Goal: Check status: Check status

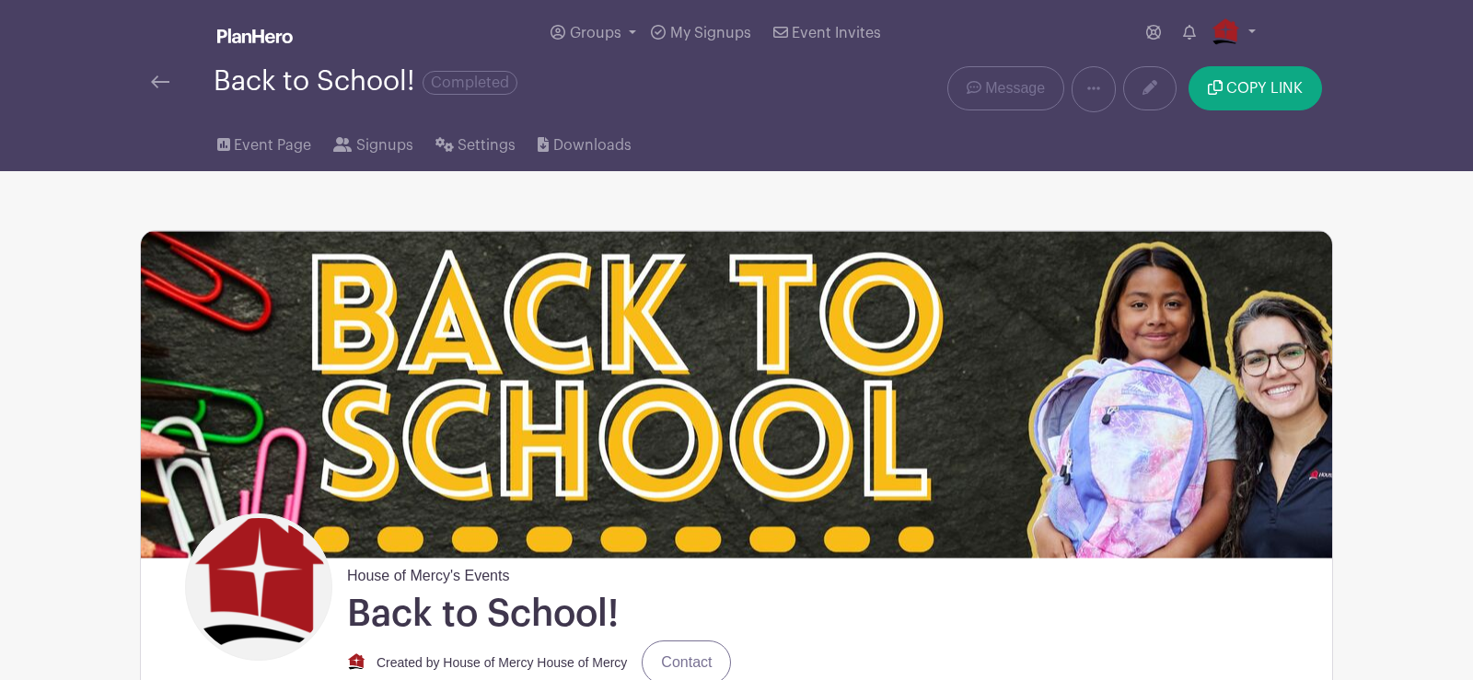
scroll to position [1120, 0]
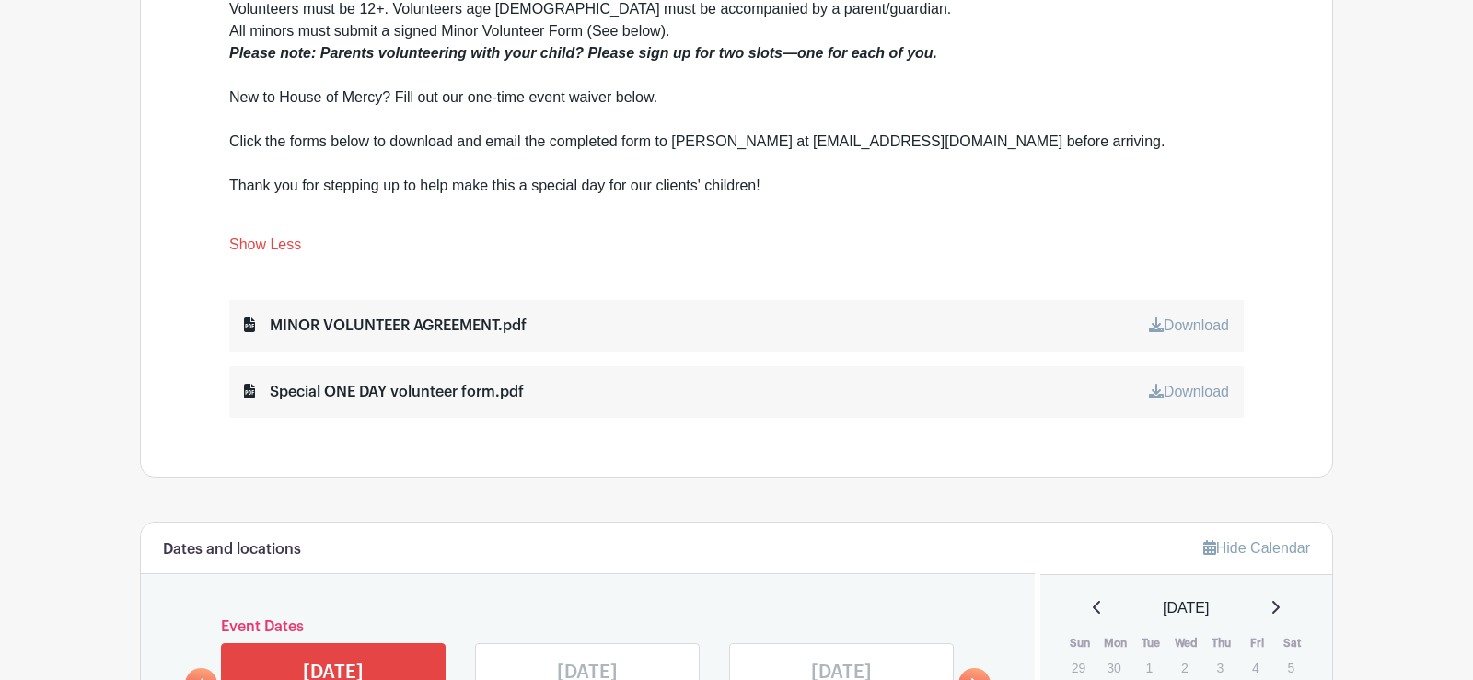
click at [116, 254] on main "Groups All Groups House of Mercy's Events Add New Group My Signups Event Invite…" at bounding box center [736, 234] width 1473 height 2709
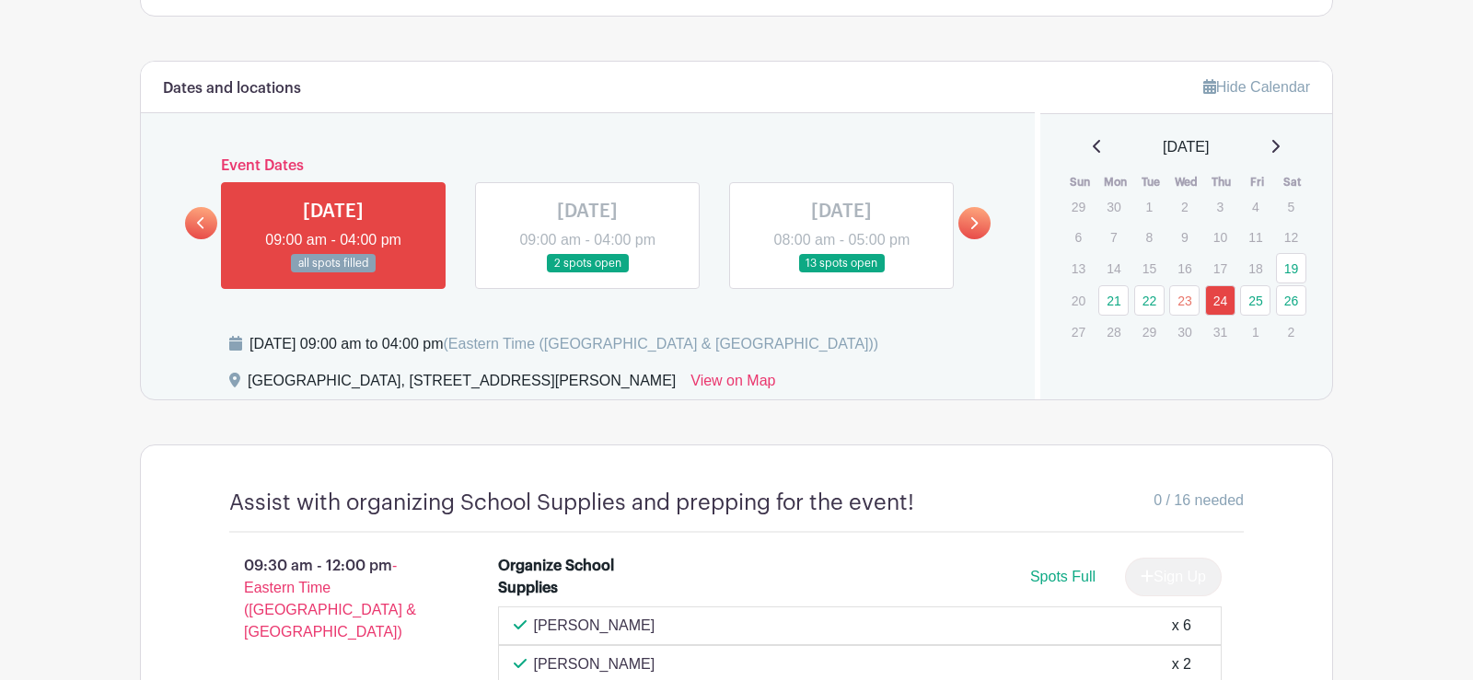
scroll to position [1590, 0]
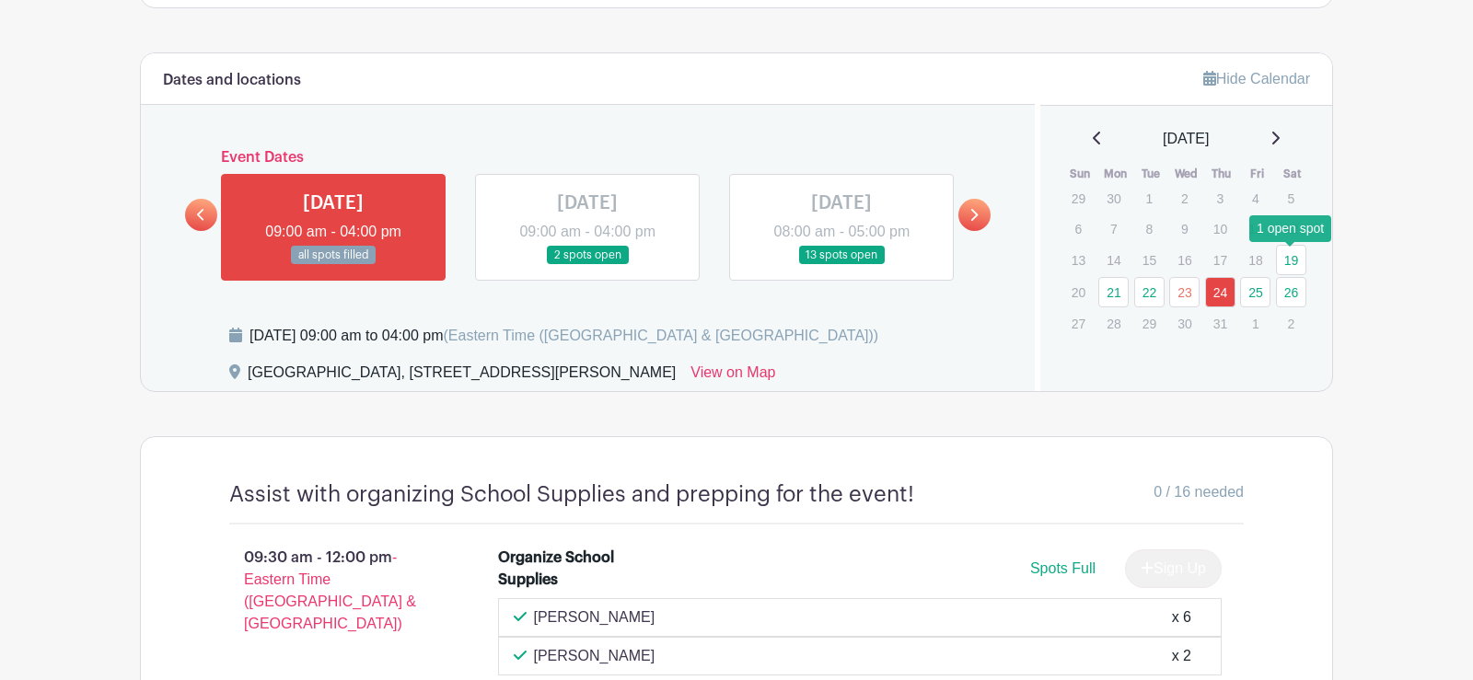
click at [1286, 269] on link "19" at bounding box center [1291, 260] width 30 height 30
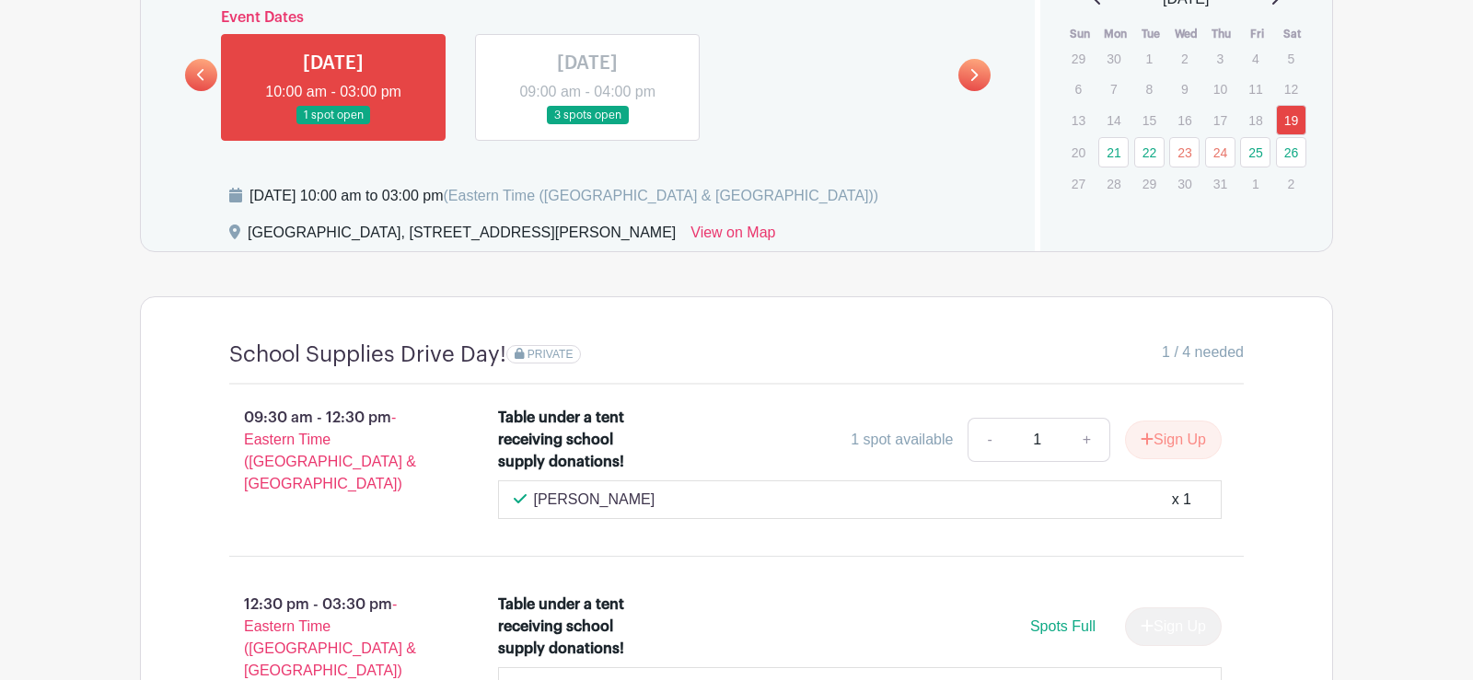
scroll to position [1455, 0]
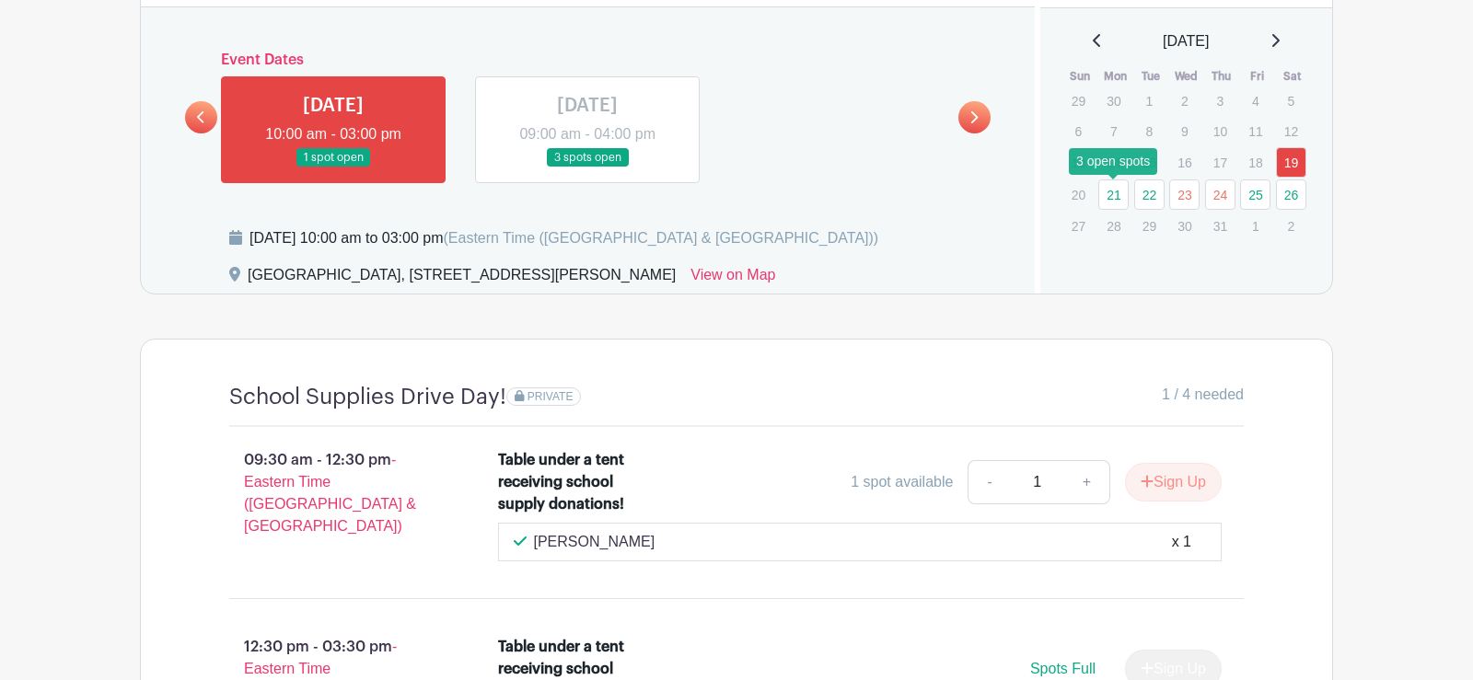
click at [1112, 190] on link "21" at bounding box center [1113, 194] width 30 height 30
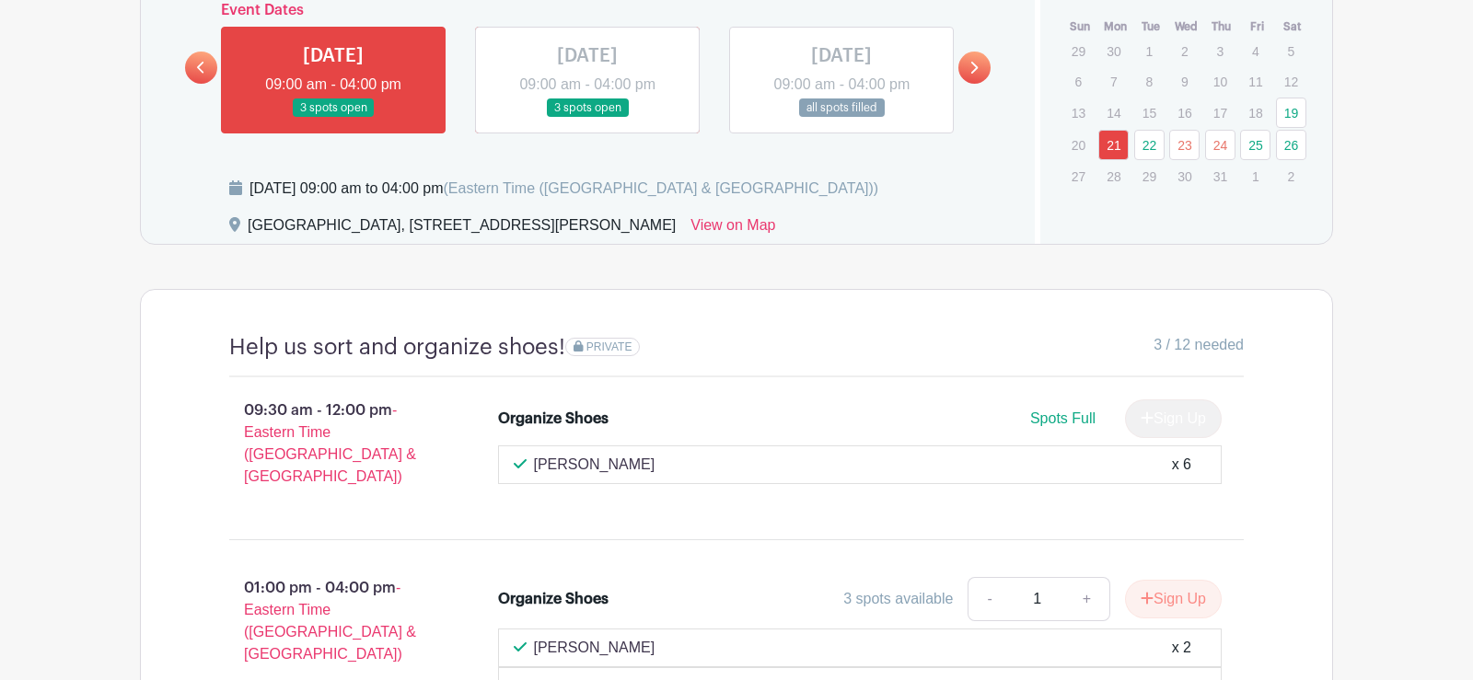
scroll to position [1491, 0]
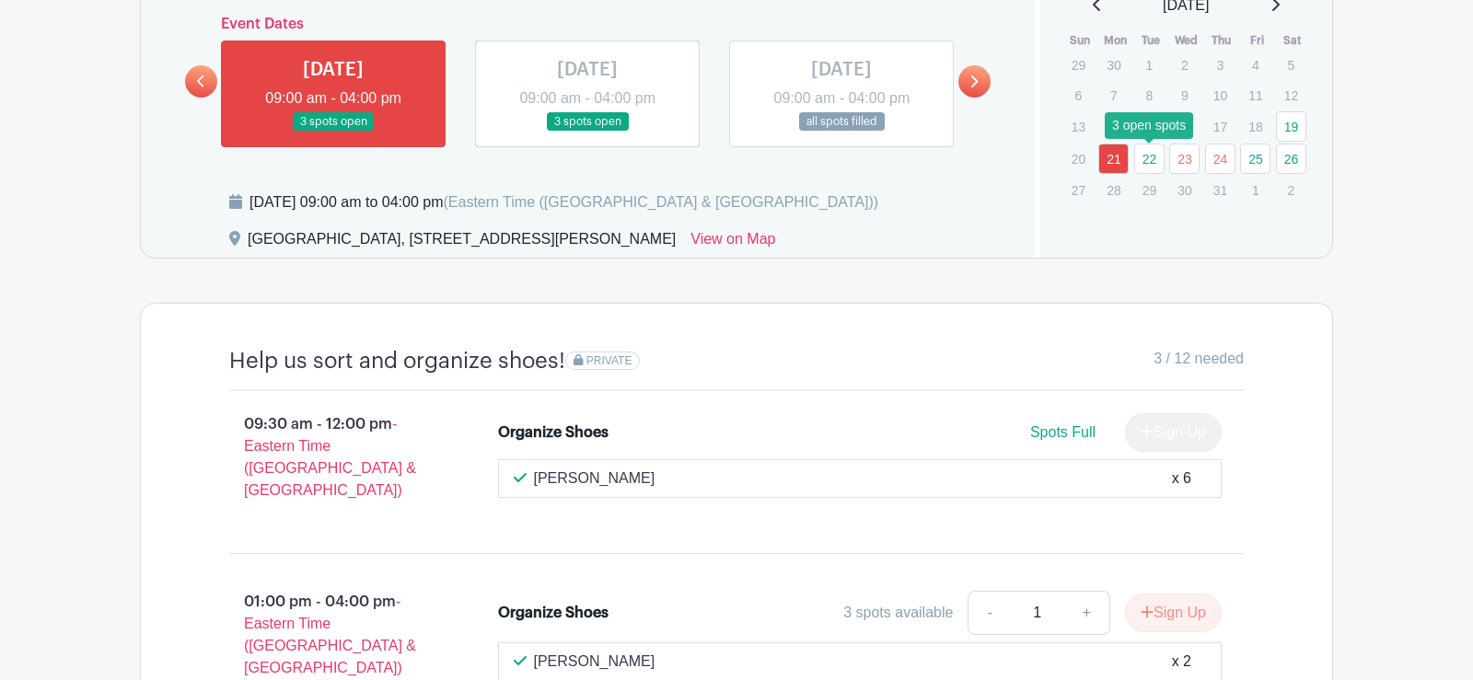
click at [1140, 155] on link "22" at bounding box center [1149, 159] width 30 height 30
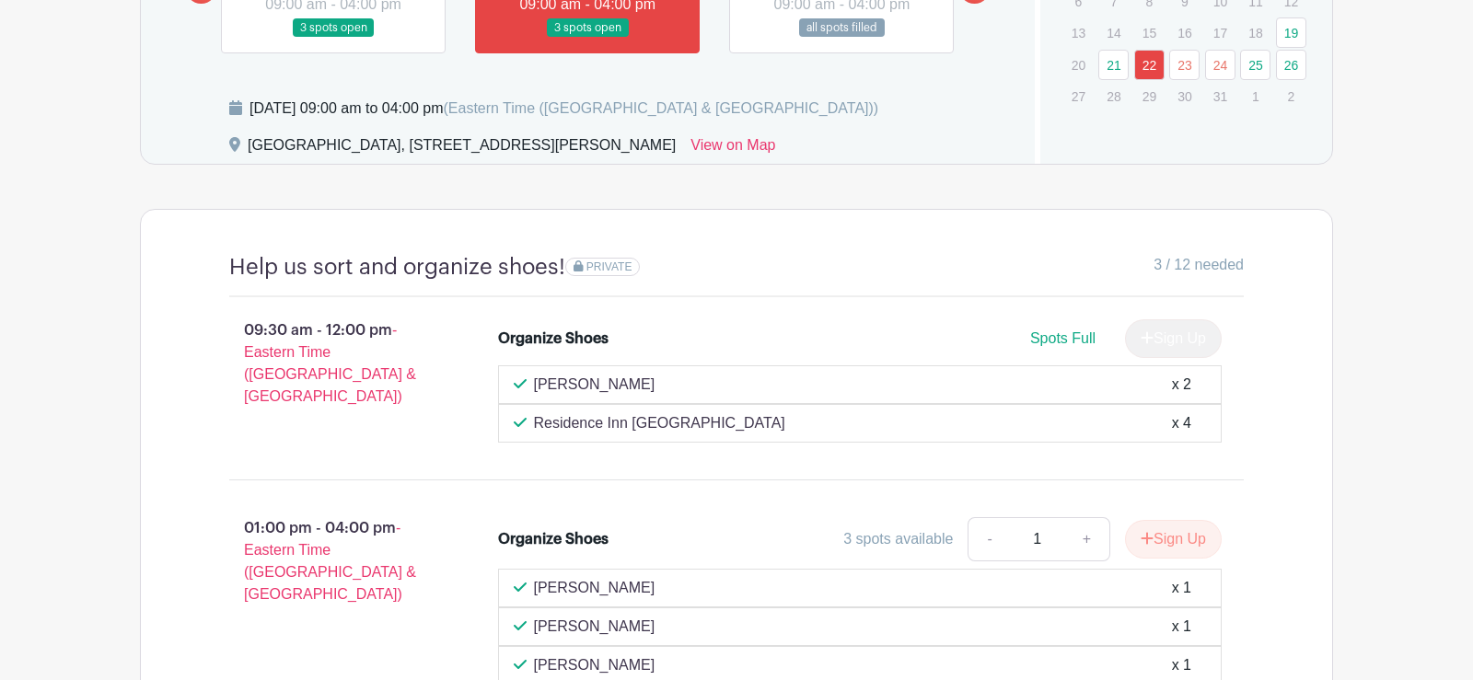
scroll to position [1538, 0]
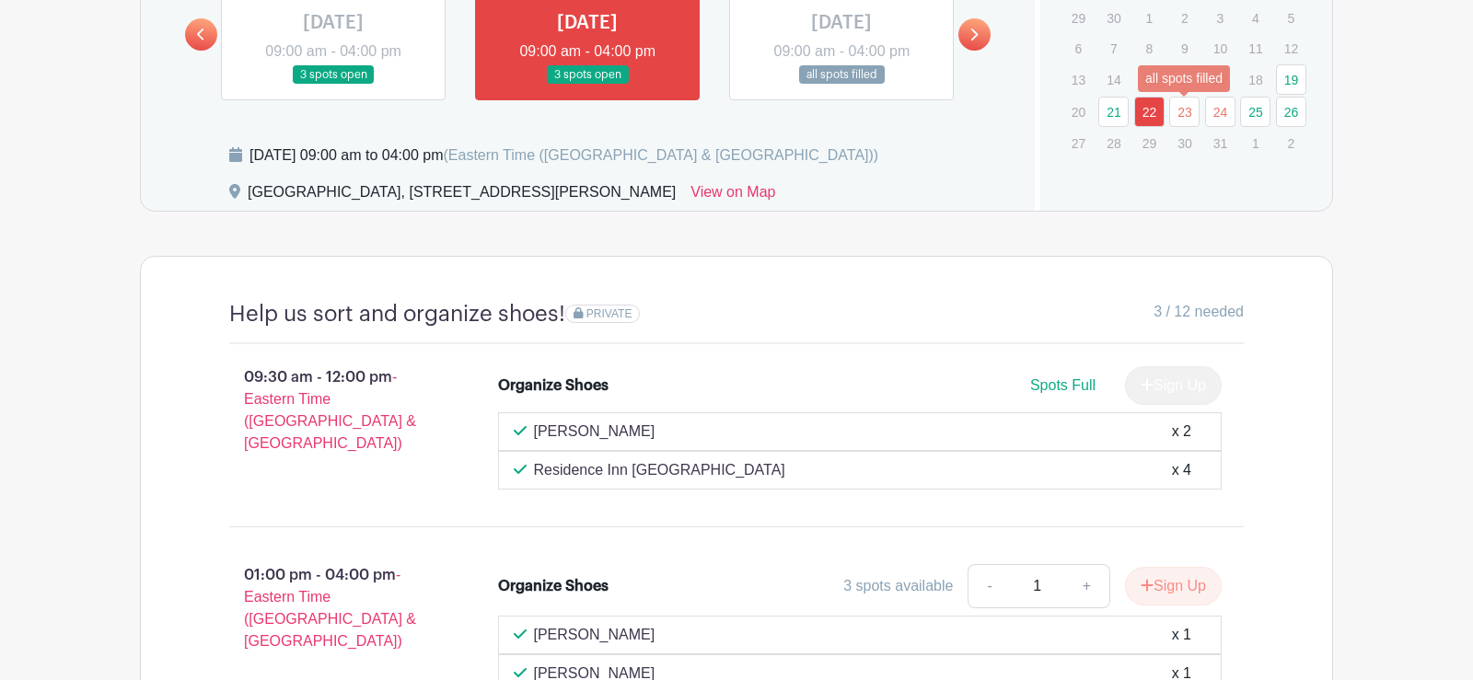
click at [1184, 110] on link "23" at bounding box center [1184, 112] width 30 height 30
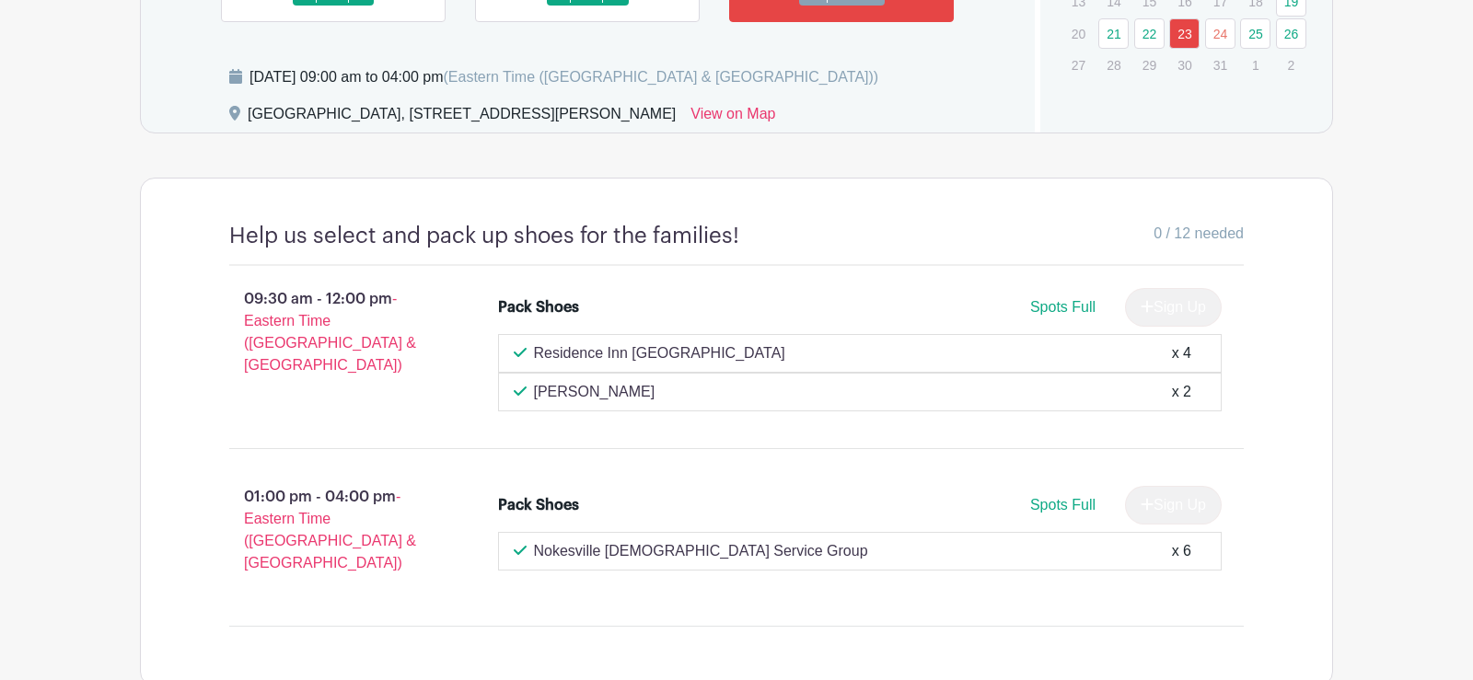
scroll to position [1580, 0]
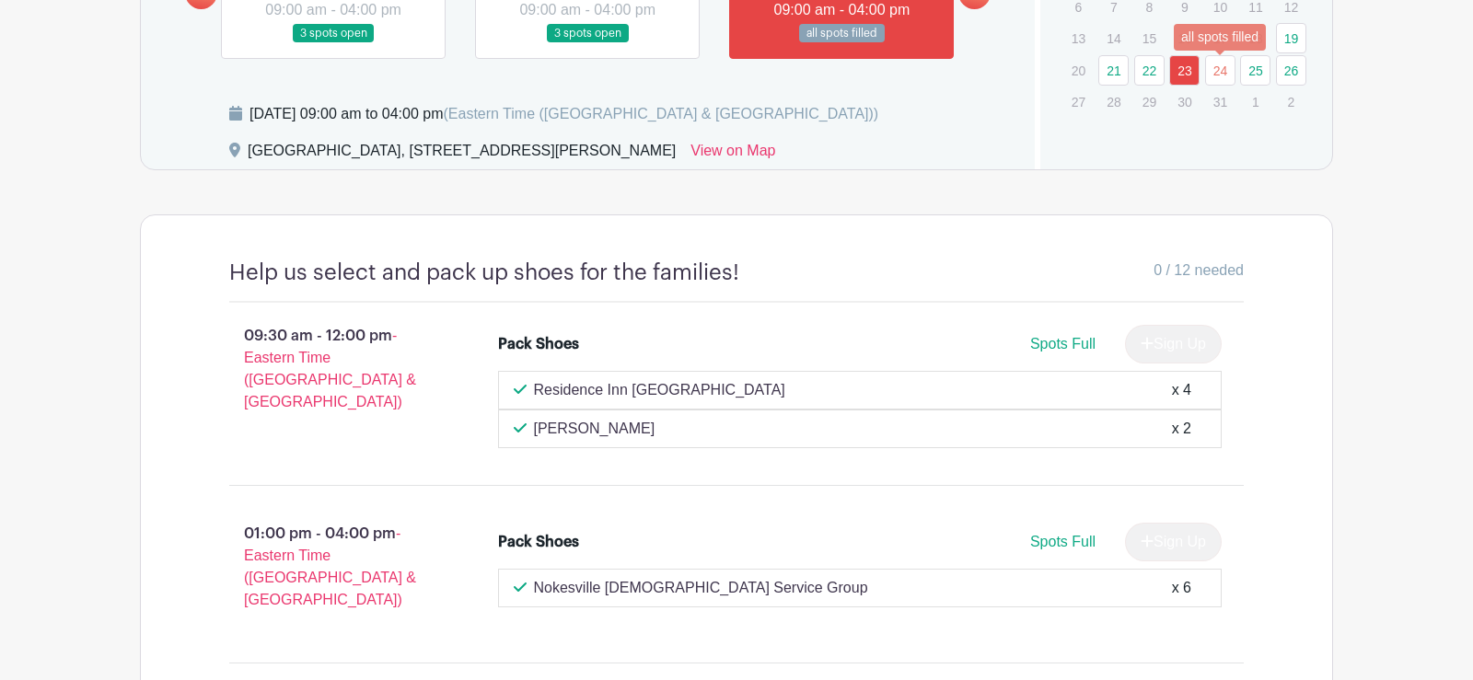
click at [1213, 75] on link "24" at bounding box center [1220, 70] width 30 height 30
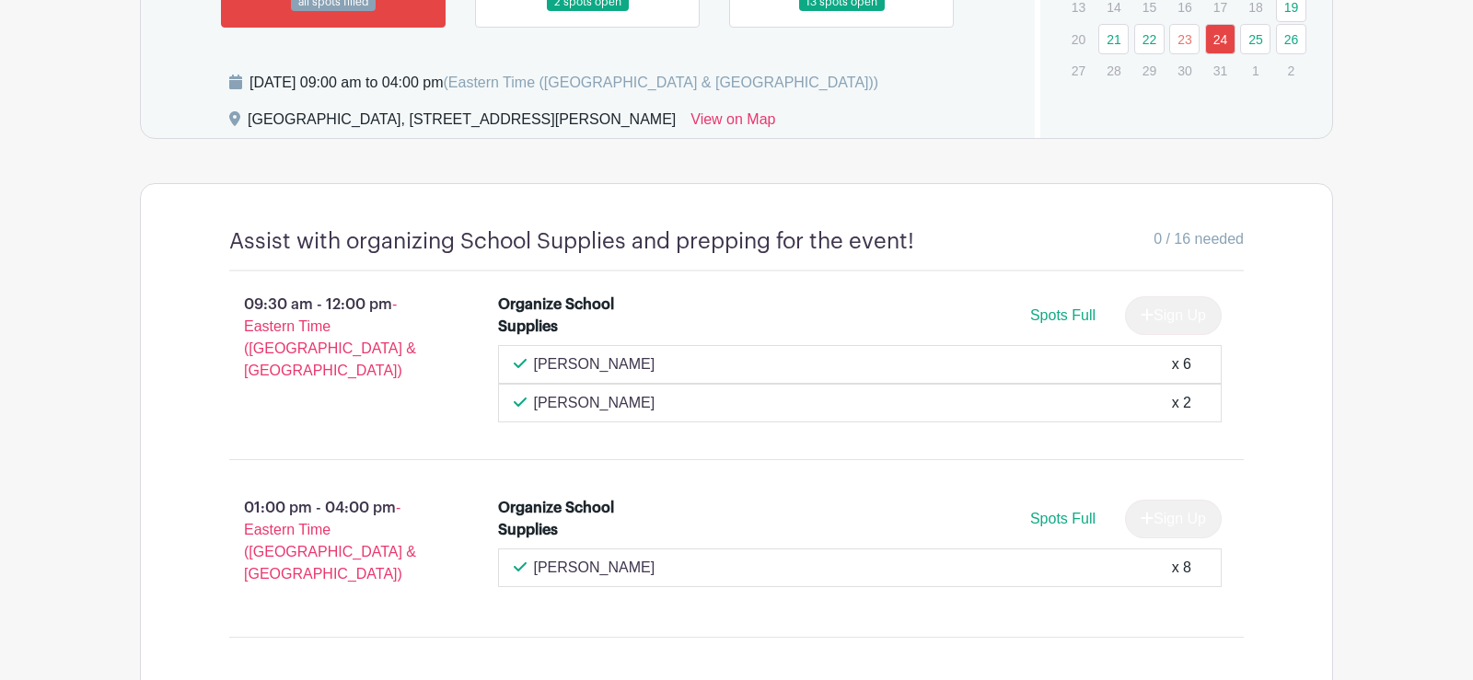
scroll to position [1544, 0]
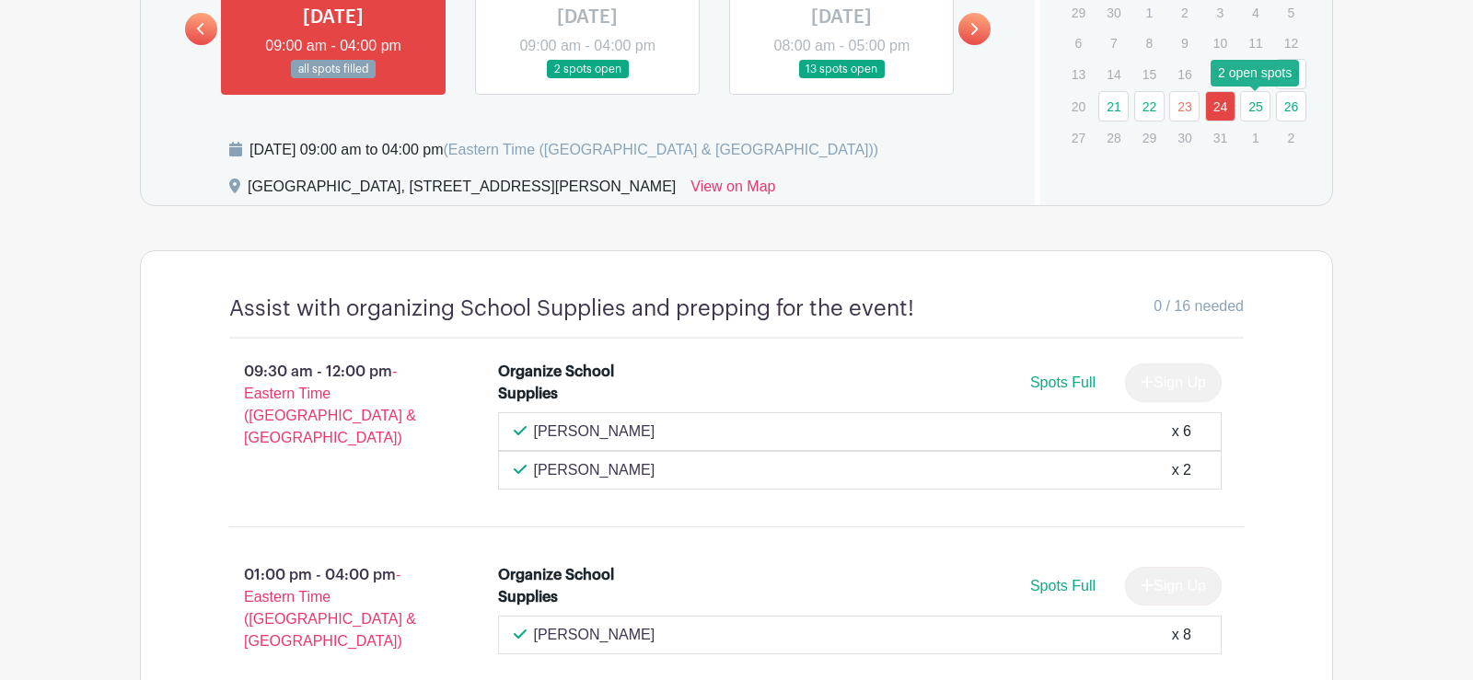
click at [1253, 116] on link "25" at bounding box center [1255, 106] width 30 height 30
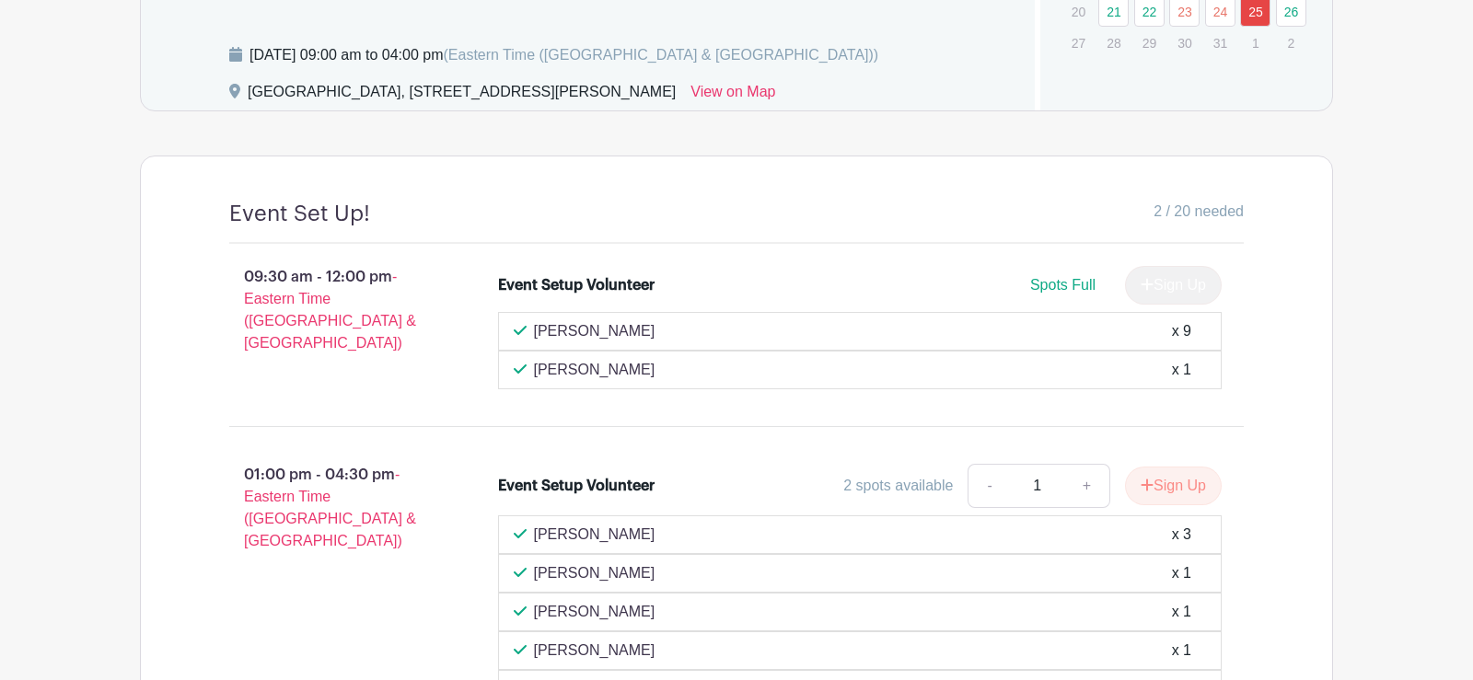
scroll to position [1497, 0]
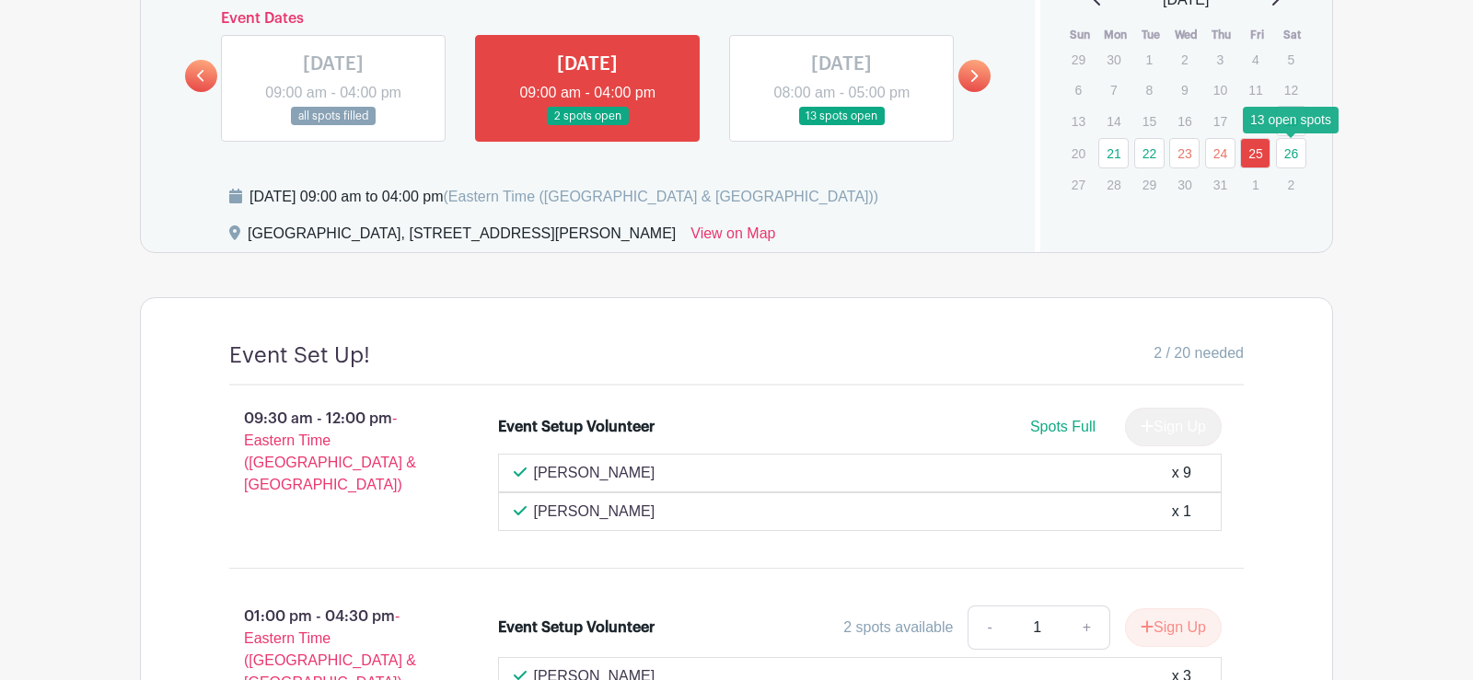
click at [1293, 153] on link "26" at bounding box center [1291, 153] width 30 height 30
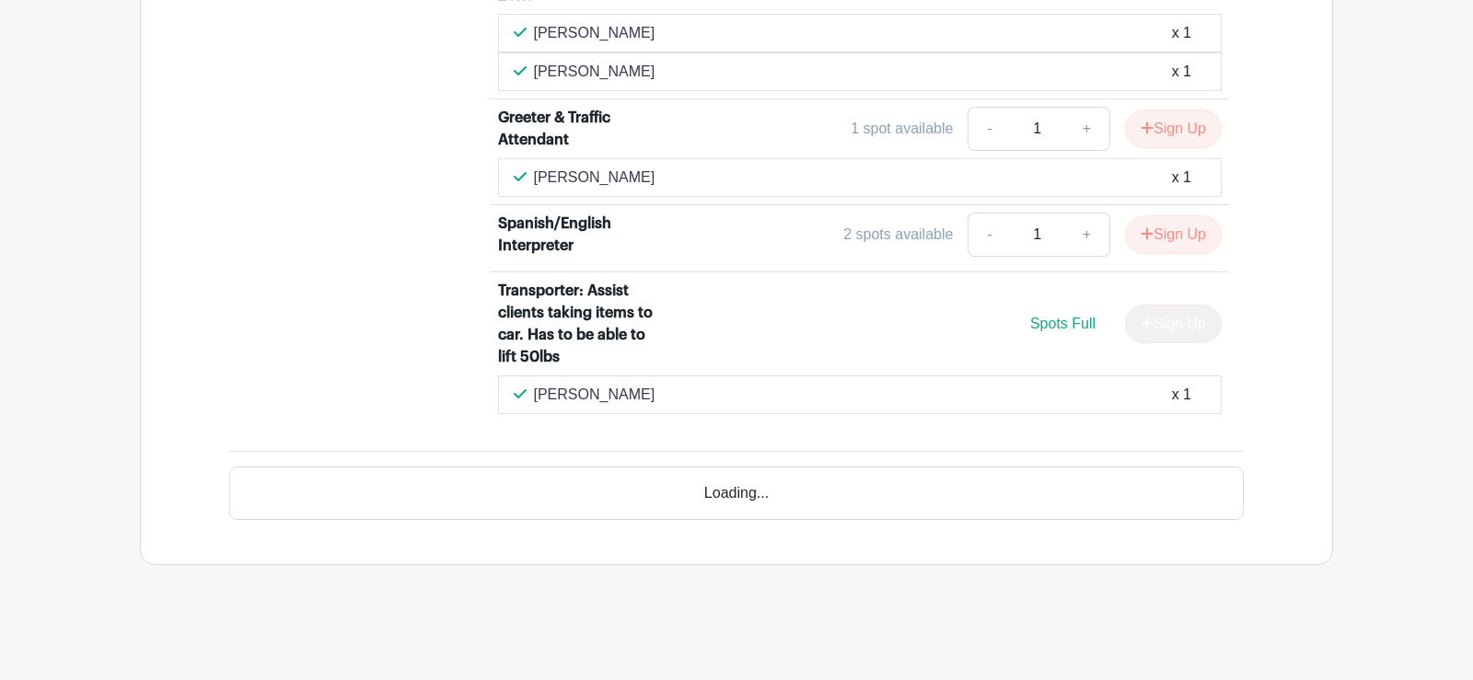
scroll to position [3269, 0]
